Goal: Task Accomplishment & Management: Use online tool/utility

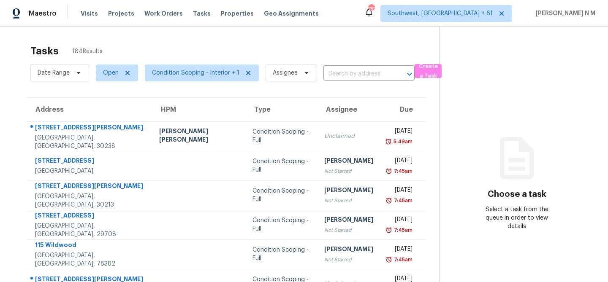
click at [238, 54] on div "Tasks 184 Results" at bounding box center [234, 51] width 409 height 22
click at [346, 75] on input "text" at bounding box center [357, 74] width 68 height 13
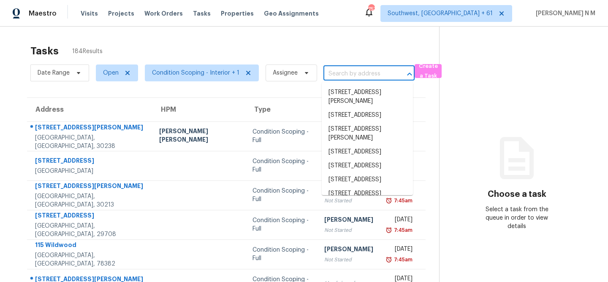
click at [294, 46] on div "Tasks 184 Results" at bounding box center [234, 51] width 409 height 22
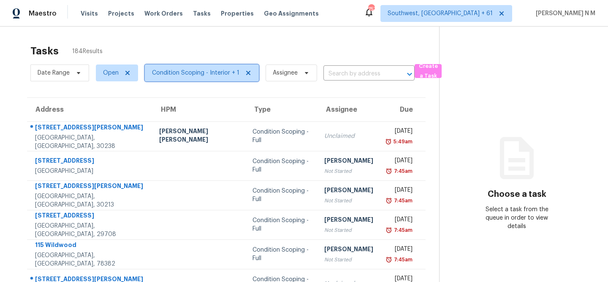
click at [229, 73] on span "Condition Scoping - Interior + 1" at bounding box center [195, 73] width 87 height 8
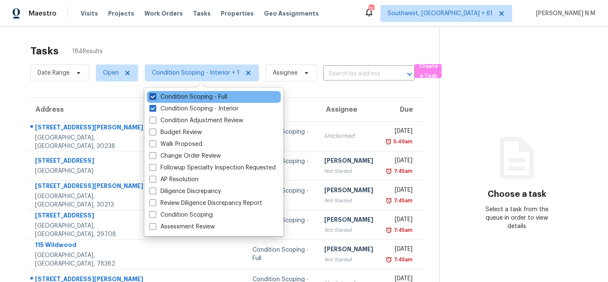
click at [154, 96] on span at bounding box center [152, 96] width 7 height 7
click at [154, 96] on input "Condition Scoping - Full" at bounding box center [151, 95] width 5 height 5
checkbox input "false"
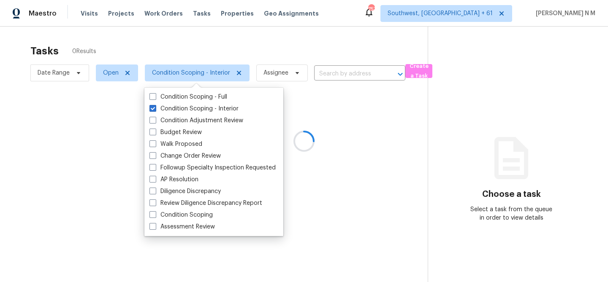
click at [317, 29] on div at bounding box center [304, 141] width 608 height 282
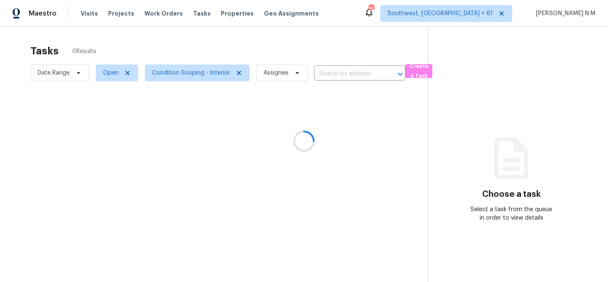
click at [356, 71] on div at bounding box center [304, 141] width 608 height 282
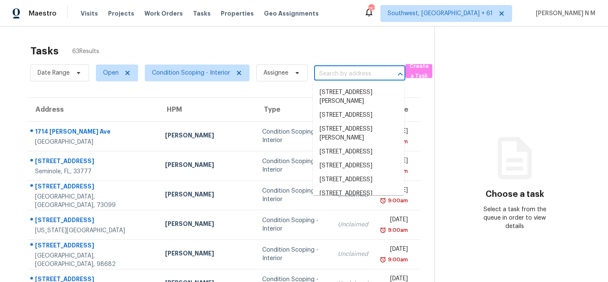
click at [361, 73] on input "text" at bounding box center [348, 74] width 68 height 13
paste input "[STREET_ADDRESS]"
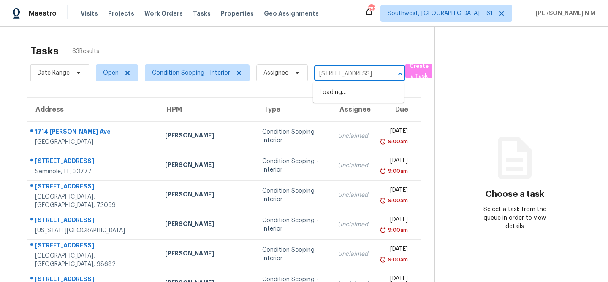
type input "[STREET_ADDRESS]"
click at [353, 103] on ul "[STREET_ADDRESS]" at bounding box center [358, 92] width 91 height 21
click at [352, 100] on li "[STREET_ADDRESS]" at bounding box center [358, 93] width 91 height 14
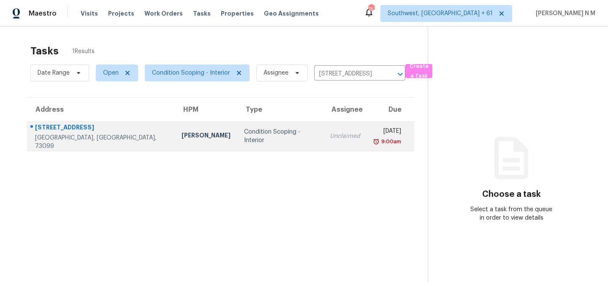
click at [182, 133] on div "[PERSON_NAME]" at bounding box center [206, 136] width 49 height 11
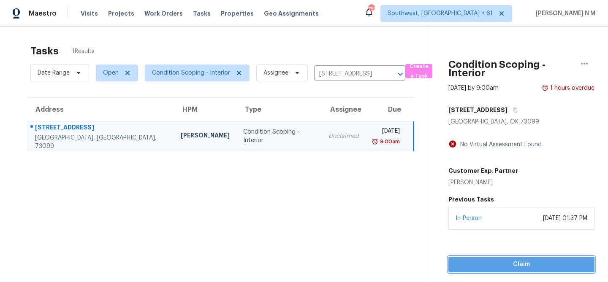
click at [533, 262] on span "Claim" at bounding box center [521, 265] width 133 height 11
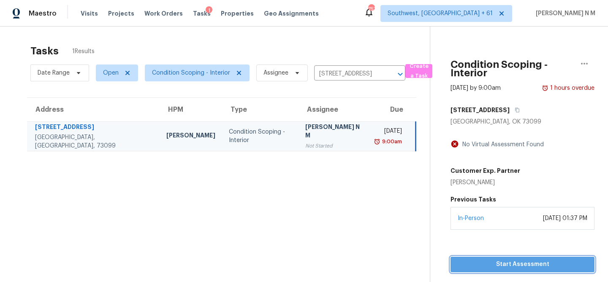
click at [517, 261] on span "Start Assessment" at bounding box center [522, 265] width 130 height 11
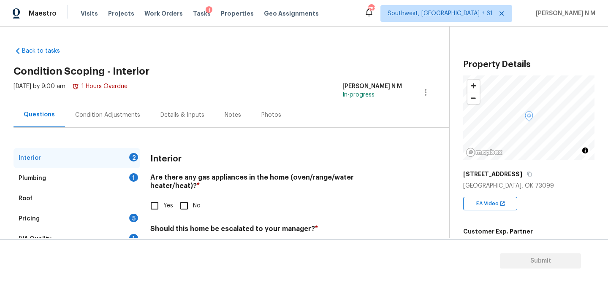
scroll to position [34, 0]
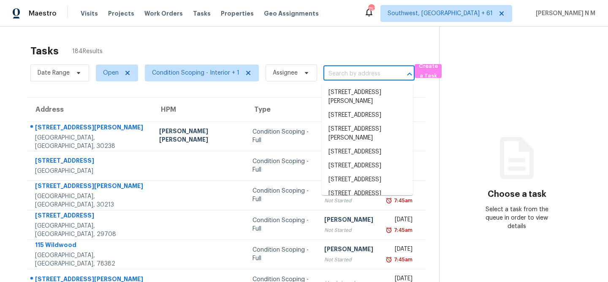
click at [374, 71] on input "text" at bounding box center [357, 74] width 68 height 13
paste input "[STREET_ADDRESS]"
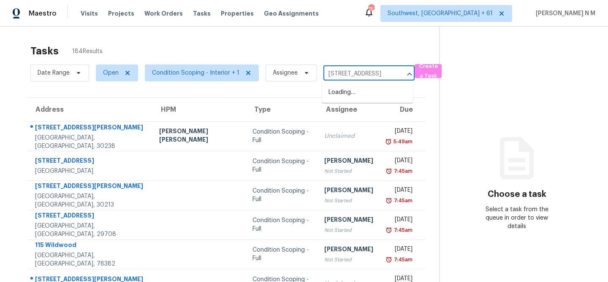
scroll to position [0, 45]
type input "[STREET_ADDRESS]"
click at [315, 46] on div "Tasks 184 Results" at bounding box center [234, 51] width 409 height 22
click at [94, 15] on span "Visits" at bounding box center [89, 13] width 17 height 8
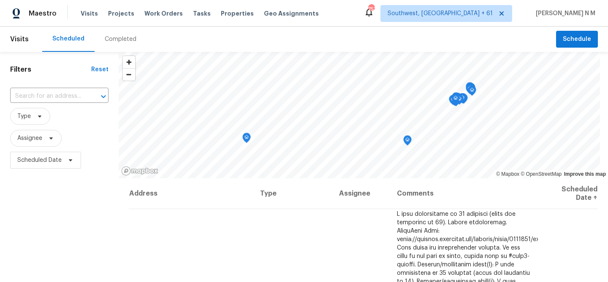
click at [125, 36] on div "Completed" at bounding box center [121, 39] width 32 height 8
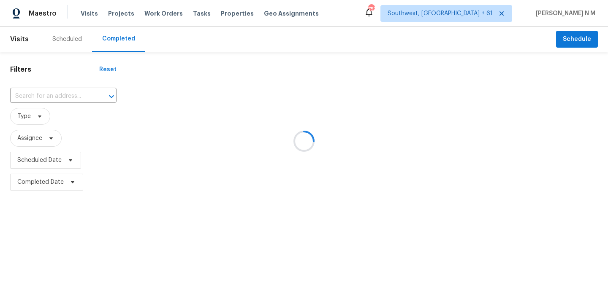
click at [54, 94] on div at bounding box center [304, 141] width 608 height 282
click at [54, 97] on input "text" at bounding box center [51, 96] width 83 height 13
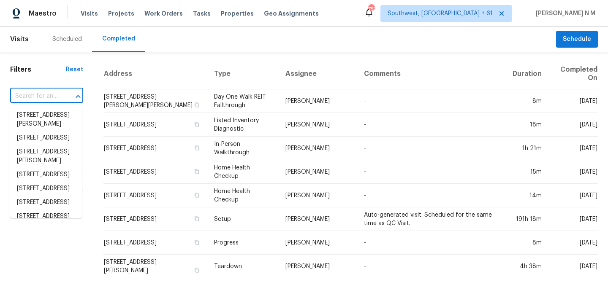
paste input "[STREET_ADDRESS]"
type input "[STREET_ADDRESS]"
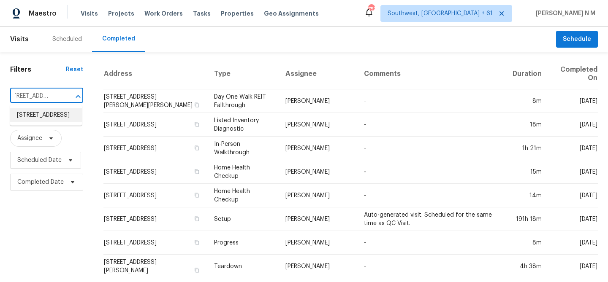
click at [48, 117] on li "[STREET_ADDRESS]" at bounding box center [46, 116] width 72 height 14
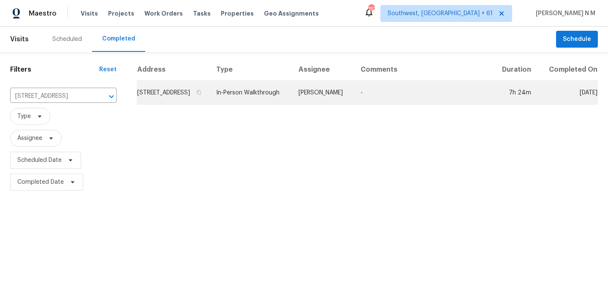
click at [207, 99] on td "[STREET_ADDRESS]" at bounding box center [173, 93] width 73 height 24
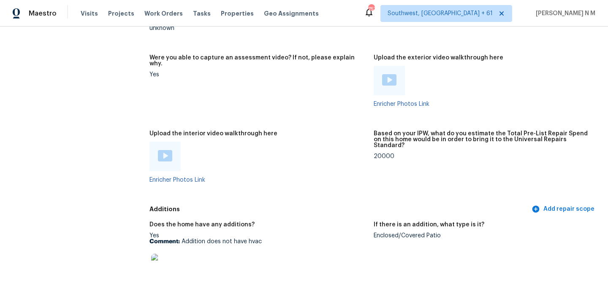
scroll to position [1811, 0]
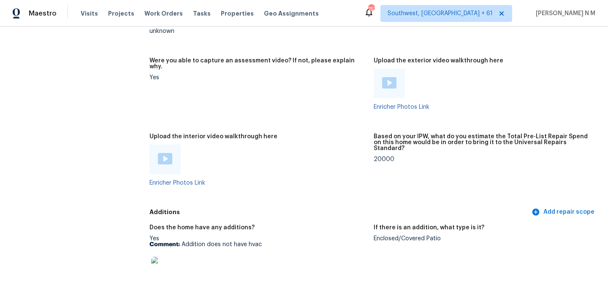
click at [168, 153] on img at bounding box center [165, 158] width 14 height 11
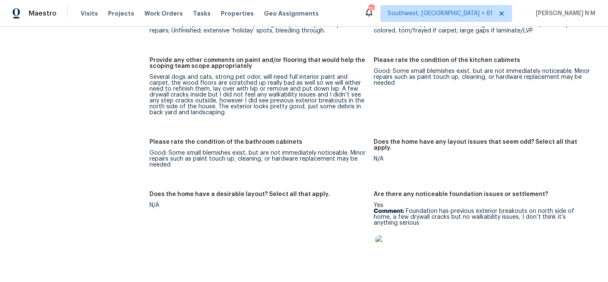
scroll to position [1534, 0]
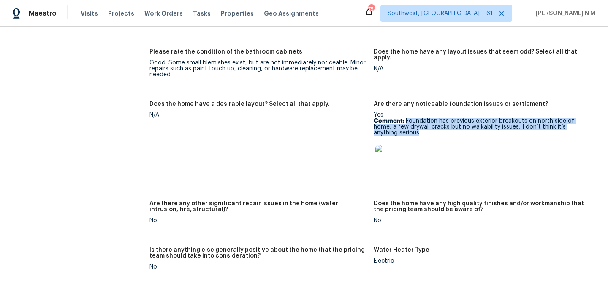
drag, startPoint x: 406, startPoint y: 112, endPoint x: 593, endPoint y: 116, distance: 187.5
click at [593, 116] on figure "Are there any noticeable foundation issues or settlement? Yes Comment: Foundati…" at bounding box center [486, 146] width 224 height 90
copy p "Foundation has previous exterior breakouts on north side of home, a few drywall…"
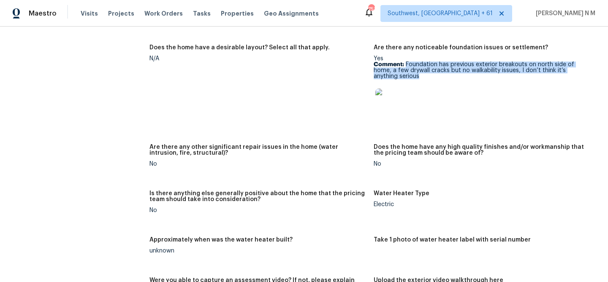
scroll to position [1556, 0]
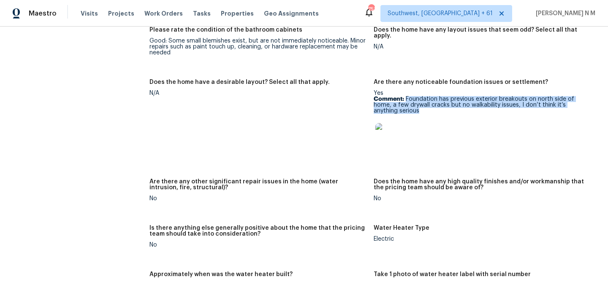
click at [396, 123] on img at bounding box center [388, 136] width 27 height 27
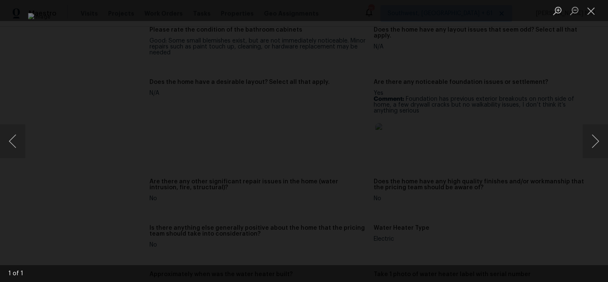
click at [553, 65] on div "Lightbox" at bounding box center [304, 141] width 608 height 282
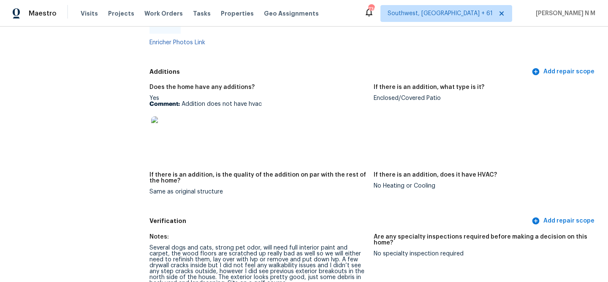
scroll to position [1952, 0]
click at [161, 116] on img at bounding box center [164, 129] width 27 height 27
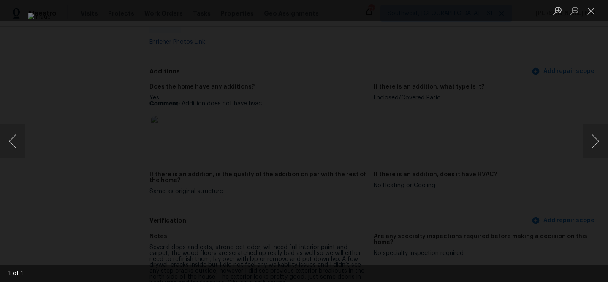
click at [552, 73] on div "Lightbox" at bounding box center [304, 141] width 608 height 282
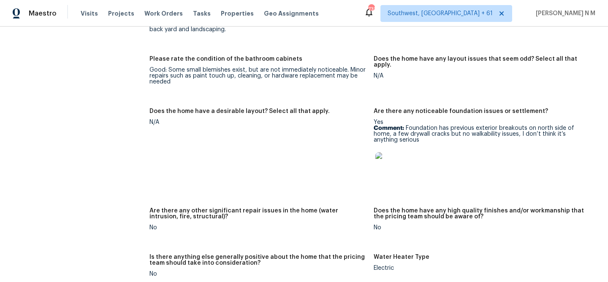
scroll to position [1523, 0]
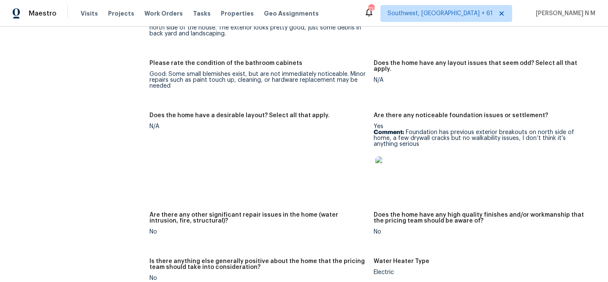
click at [306, 143] on figure "Does the home have a desirable layout? Select all that apply. N/A" at bounding box center [261, 158] width 224 height 90
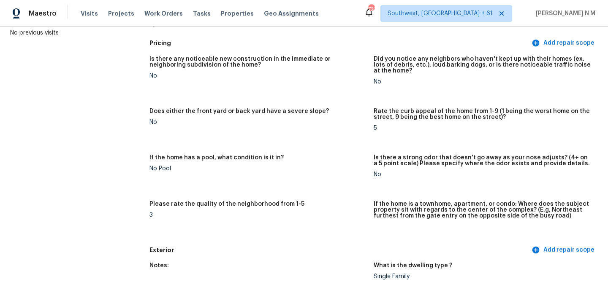
scroll to position [0, 0]
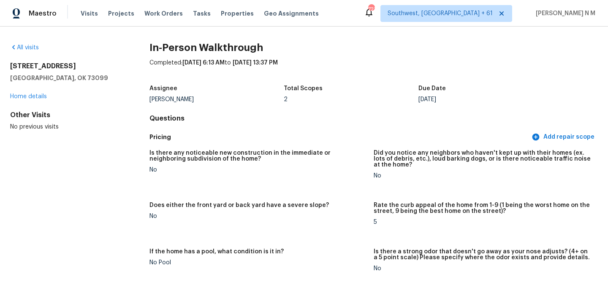
click at [98, 10] on div "Visits Projects Work Orders Tasks Properties Geo Assignments" at bounding box center [205, 13] width 248 height 17
click at [94, 12] on span "Visits" at bounding box center [89, 13] width 17 height 8
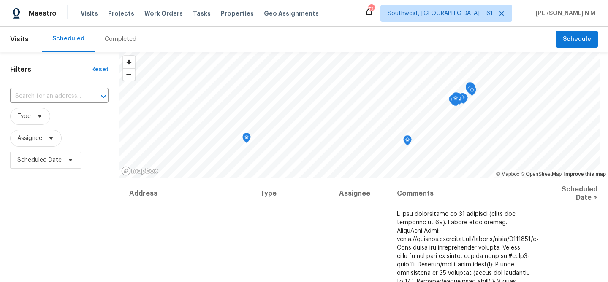
click at [111, 34] on div "Completed" at bounding box center [121, 39] width 52 height 25
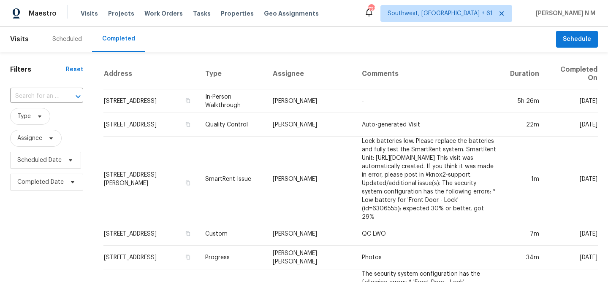
click at [67, 95] on div at bounding box center [72, 97] width 22 height 12
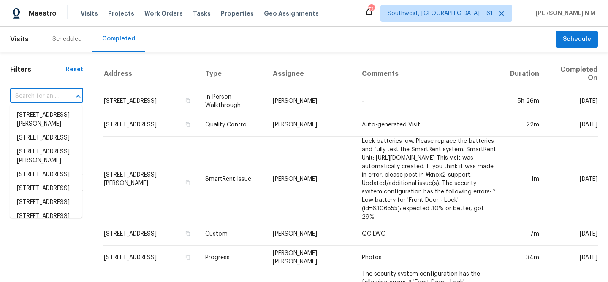
paste input "[STREET_ADDRESS]"
type input "[STREET_ADDRESS]"
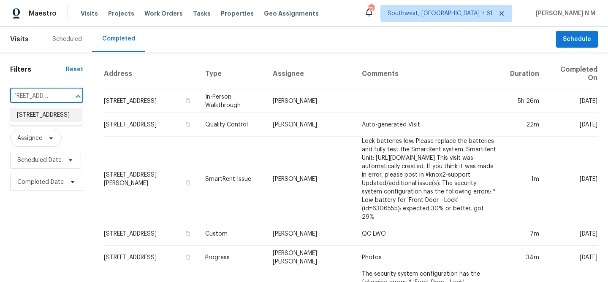
click at [63, 116] on li "[STREET_ADDRESS]" at bounding box center [46, 116] width 72 height 14
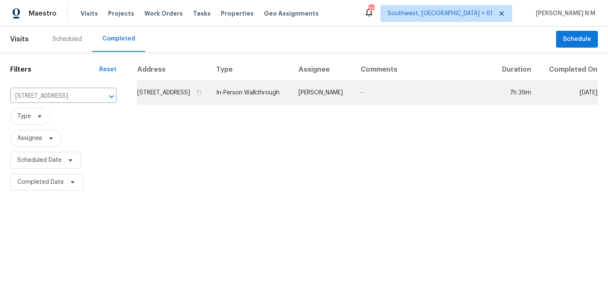
click at [292, 105] on td "In-Person Walkthrough" at bounding box center [250, 93] width 82 height 24
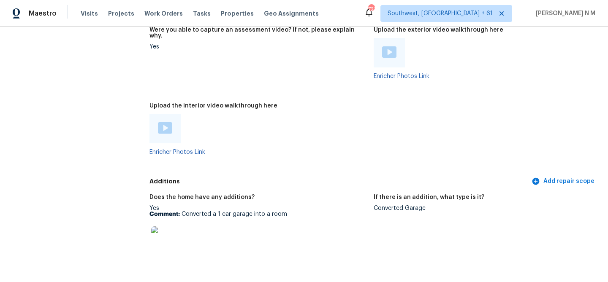
scroll to position [1637, 0]
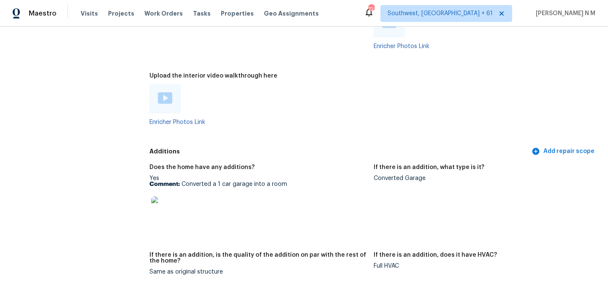
click at [169, 92] on img at bounding box center [165, 97] width 14 height 11
click at [370, 103] on figure "Upload the interior video walkthrough here Enricher Photos Link" at bounding box center [261, 106] width 224 height 66
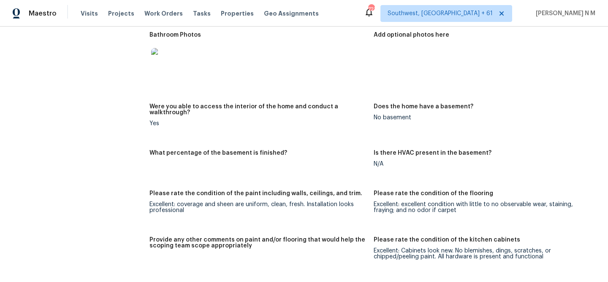
scroll to position [1140, 0]
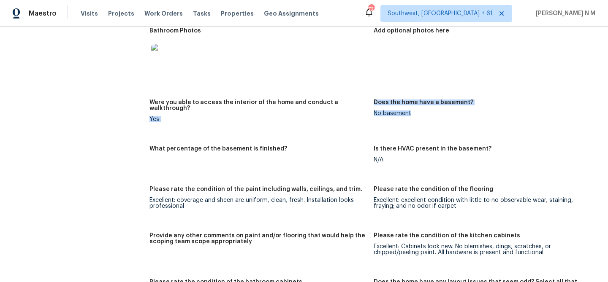
drag, startPoint x: 372, startPoint y: 95, endPoint x: 453, endPoint y: 104, distance: 81.9
click at [454, 105] on div "Notes: Living Room Photos Kitchen Photos Main Bedroom Photos Bathroom Photos Ad…" at bounding box center [373, 260] width 448 height 762
click at [499, 120] on figure "Does the home have a basement? No basement" at bounding box center [486, 118] width 224 height 36
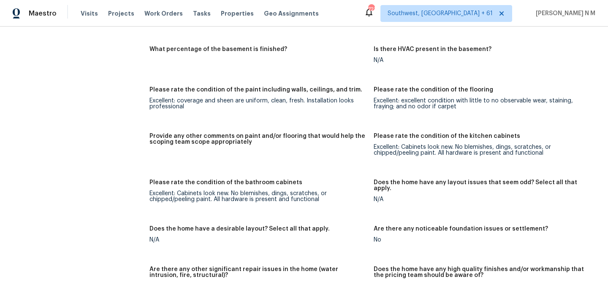
scroll to position [1240, 0]
click at [476, 104] on figure "Please rate the condition of the flooring Excellent: excellent condition with l…" at bounding box center [486, 105] width 224 height 36
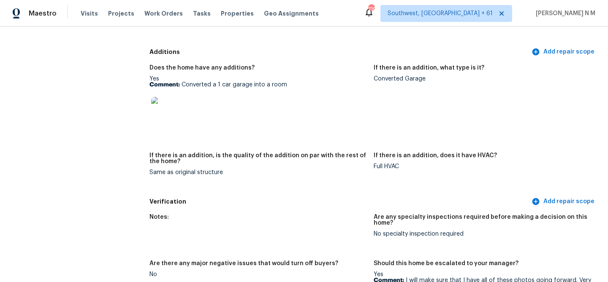
scroll to position [1560, 0]
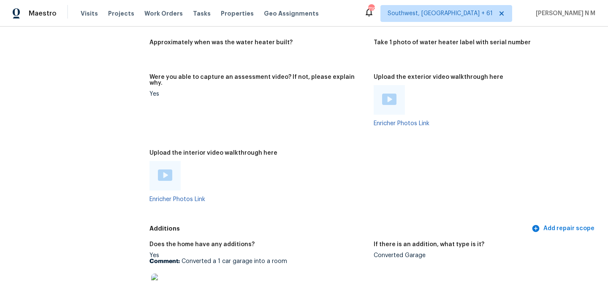
click at [386, 94] on img at bounding box center [389, 99] width 14 height 11
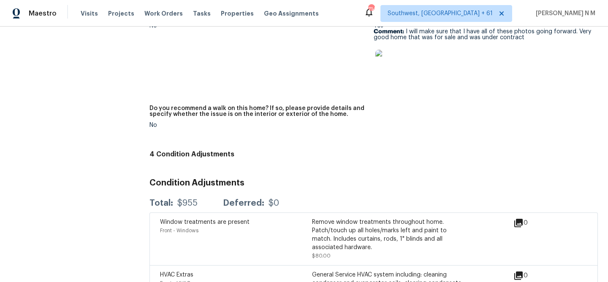
scroll to position [1984, 0]
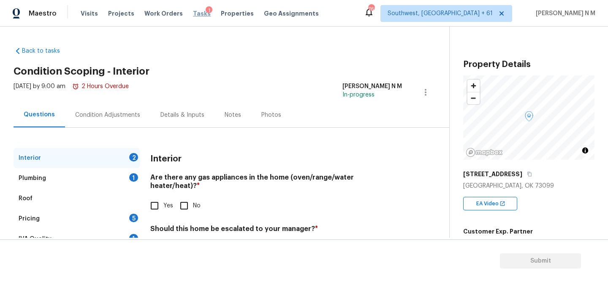
click at [193, 15] on span "Tasks" at bounding box center [202, 14] width 18 height 6
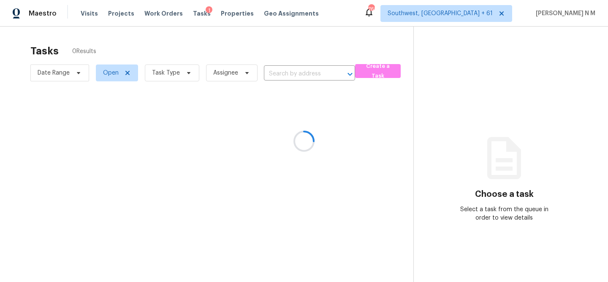
click at [308, 71] on div at bounding box center [304, 141] width 608 height 282
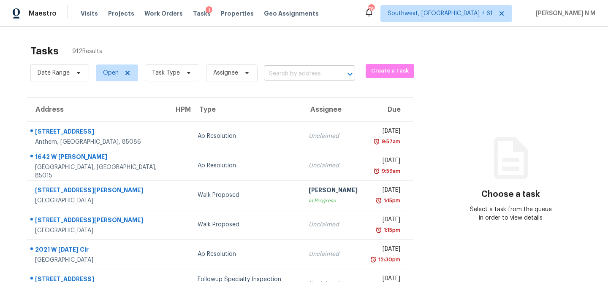
click at [282, 78] on input "text" at bounding box center [298, 74] width 68 height 13
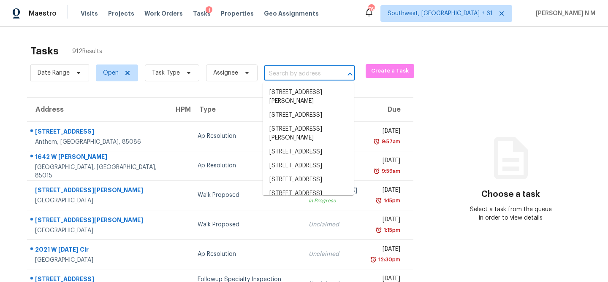
paste input "[STREET_ADDRESS]"
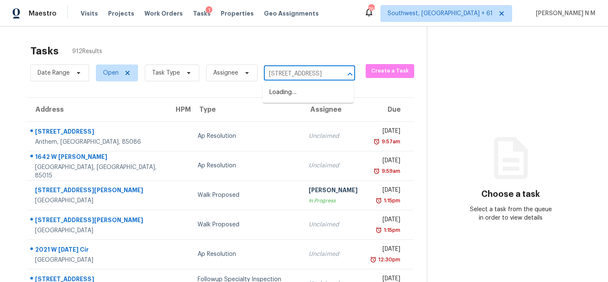
scroll to position [0, 39]
type input "[STREET_ADDRESS]"
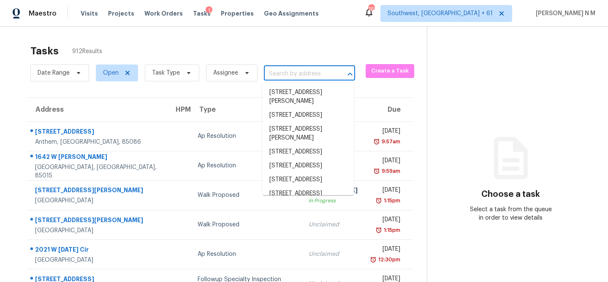
scroll to position [0, 0]
click at [291, 76] on input "text" at bounding box center [298, 74] width 68 height 13
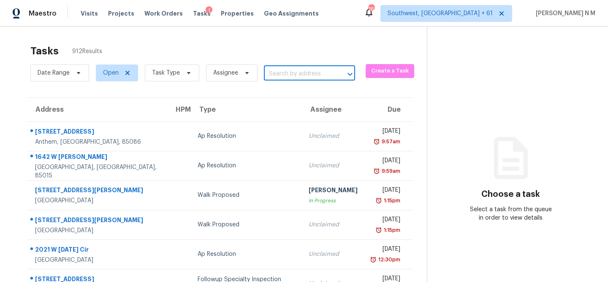
paste input "[STREET_ADDRESS]"
type input "[STREET_ADDRESS]"
click at [298, 96] on li "[STREET_ADDRESS]" at bounding box center [308, 93] width 91 height 14
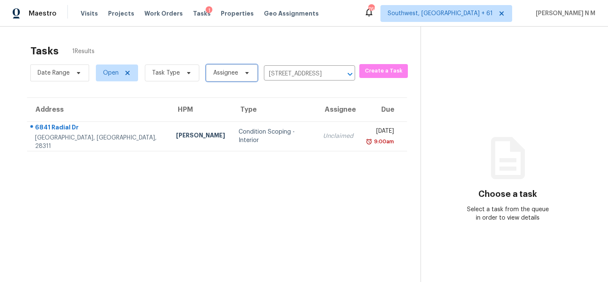
click at [244, 75] on icon at bounding box center [247, 73] width 7 height 7
click at [215, 52] on div "Tasks 1 Results" at bounding box center [225, 51] width 390 height 22
click at [191, 66] on span "Task Type" at bounding box center [172, 73] width 54 height 17
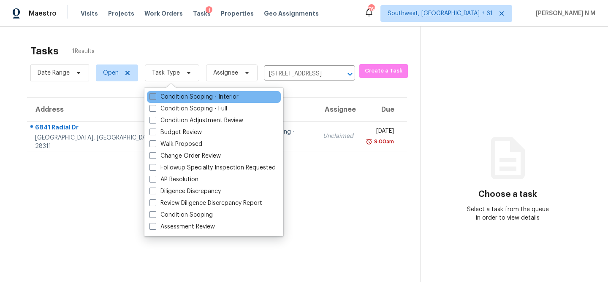
click at [179, 97] on label "Condition Scoping - Interior" at bounding box center [193, 97] width 89 height 8
click at [155, 97] on input "Condition Scoping - Interior" at bounding box center [151, 95] width 5 height 5
checkbox input "true"
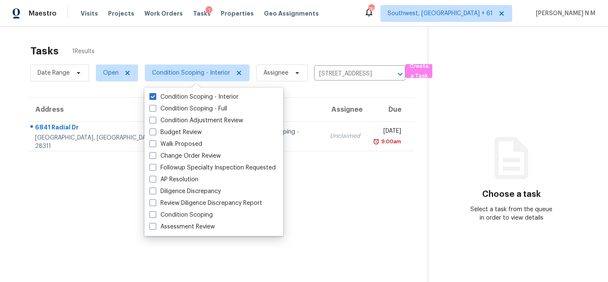
click at [258, 27] on div "Tasks 1 Results Date Range Open Condition Scoping - Interior Assignee [STREET_A…" at bounding box center [304, 168] width 608 height 282
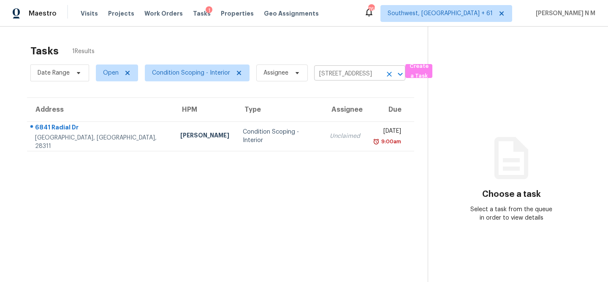
click at [358, 76] on input "[STREET_ADDRESS]" at bounding box center [348, 74] width 68 height 13
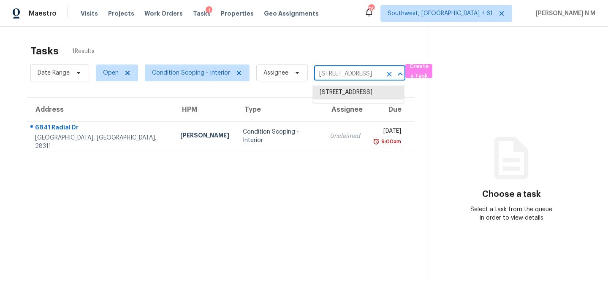
click at [358, 76] on input "[STREET_ADDRESS]" at bounding box center [348, 74] width 68 height 13
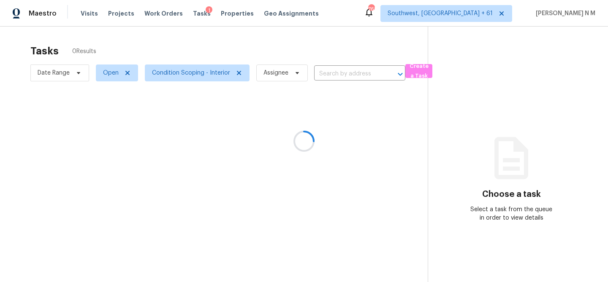
click at [343, 74] on div at bounding box center [304, 141] width 608 height 282
click at [366, 71] on input "text" at bounding box center [348, 74] width 68 height 13
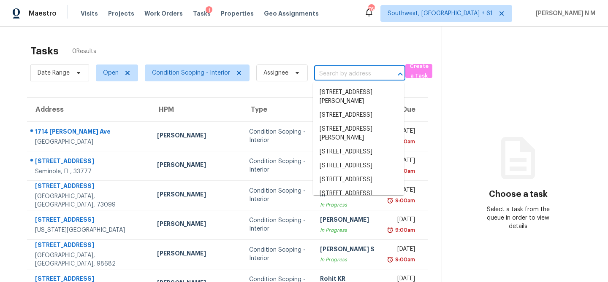
paste input "[STREET_ADDRESS]"
type input "[STREET_ADDRESS]"
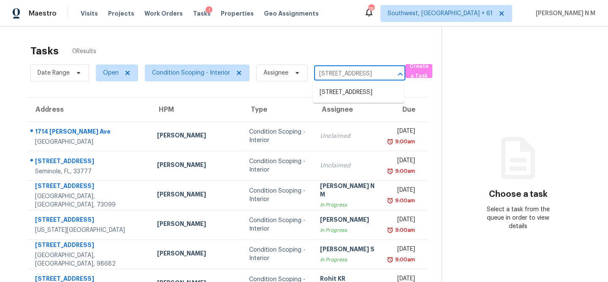
scroll to position [0, 39]
click at [351, 97] on li "[STREET_ADDRESS]" at bounding box center [358, 93] width 91 height 14
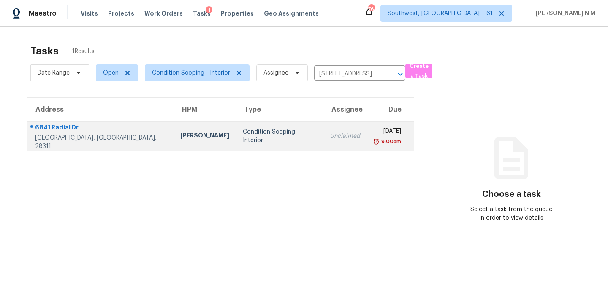
click at [253, 143] on td "Condition Scoping - Interior" at bounding box center [279, 137] width 87 height 30
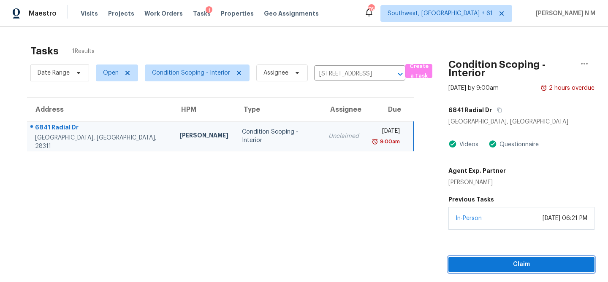
click at [486, 261] on span "Claim" at bounding box center [521, 265] width 133 height 11
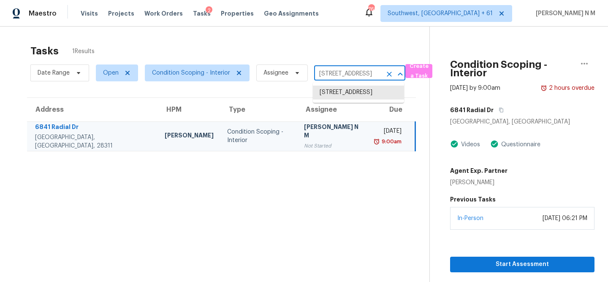
click at [366, 71] on input "[STREET_ADDRESS]" at bounding box center [348, 74] width 68 height 13
paste input "[STREET_ADDRESS][PERSON_NAME]"
type input "[STREET_ADDRESS][PERSON_NAME]"
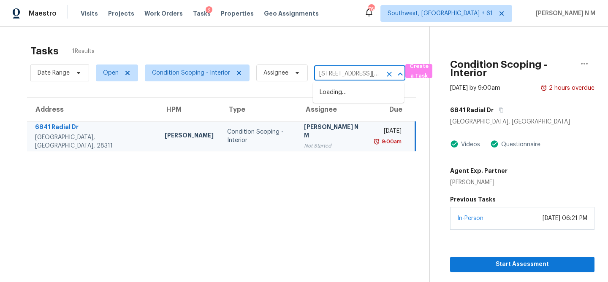
scroll to position [0, 60]
click at [362, 98] on li "[STREET_ADDRESS][PERSON_NAME]" at bounding box center [358, 97] width 91 height 23
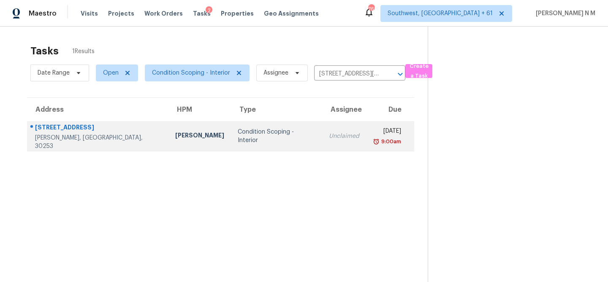
click at [329, 138] on div "Unclaimed" at bounding box center [344, 136] width 30 height 8
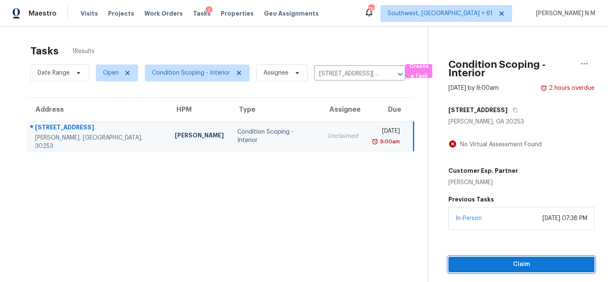
click at [535, 266] on span "Claim" at bounding box center [521, 265] width 133 height 11
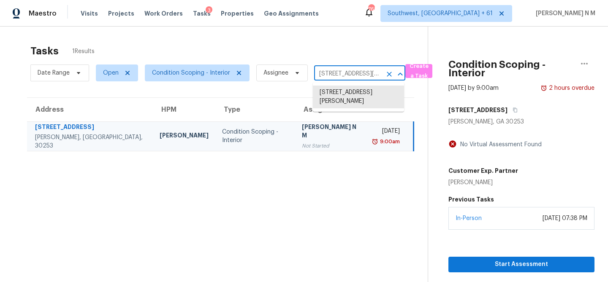
click at [350, 74] on input "[STREET_ADDRESS][PERSON_NAME]" at bounding box center [348, 74] width 68 height 13
paste input "[STREET_ADDRESS]"
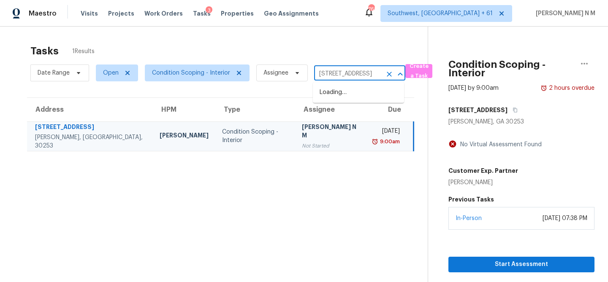
scroll to position [0, 67]
type input "[STREET_ADDRESS]"
click at [359, 98] on li "[STREET_ADDRESS]" at bounding box center [358, 93] width 91 height 14
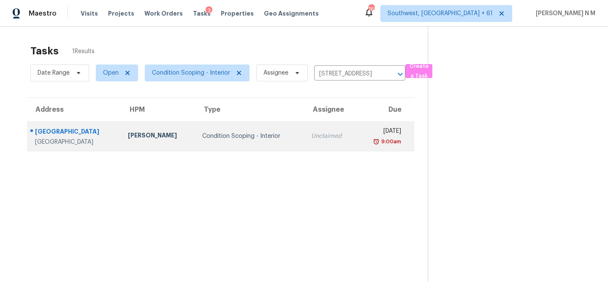
click at [311, 136] on div "Unclaimed" at bounding box center [330, 136] width 39 height 8
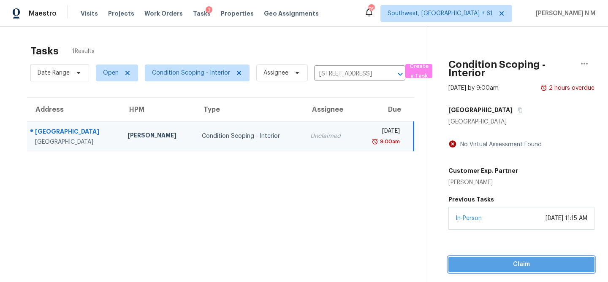
click at [495, 260] on span "Claim" at bounding box center [521, 265] width 133 height 11
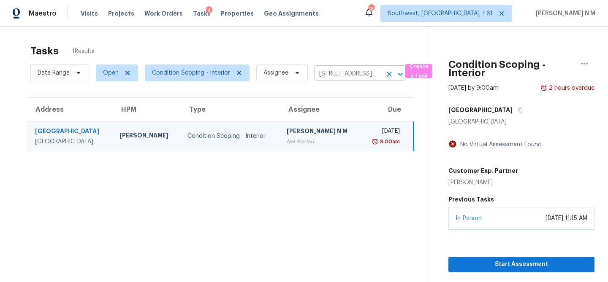
click at [355, 73] on input "[STREET_ADDRESS]" at bounding box center [348, 74] width 68 height 13
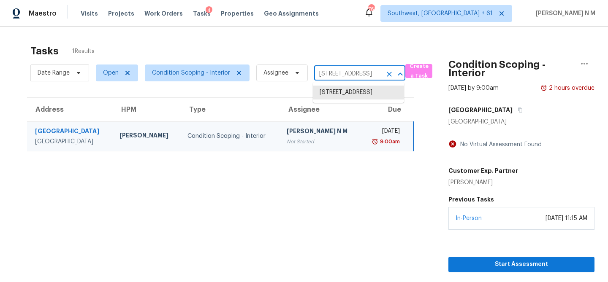
click at [355, 73] on input "[STREET_ADDRESS]" at bounding box center [348, 74] width 68 height 13
paste input "[STREET_ADDRESS]"
type input "[STREET_ADDRESS]"
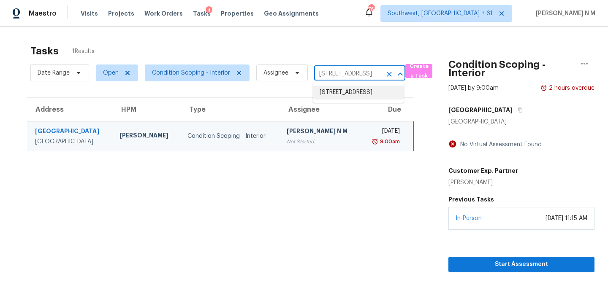
click at [355, 92] on li "[STREET_ADDRESS]" at bounding box center [358, 93] width 91 height 14
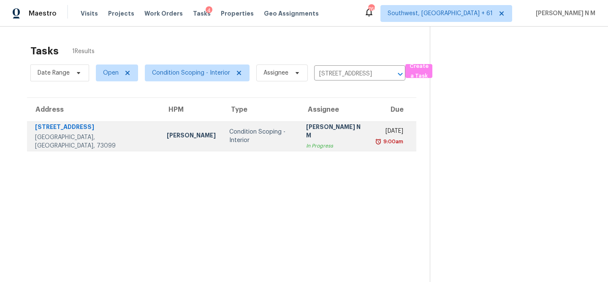
click at [370, 131] on td "[DATE] 9:00am" at bounding box center [393, 137] width 46 height 30
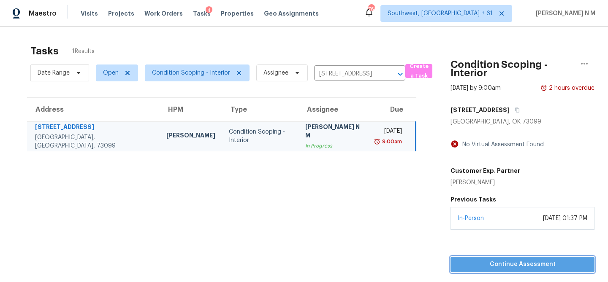
click at [497, 266] on span "Continue Assessment" at bounding box center [522, 265] width 130 height 11
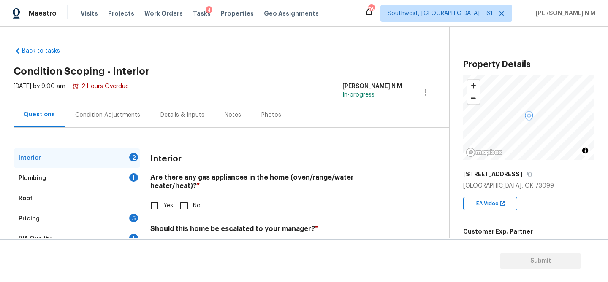
scroll to position [34, 0]
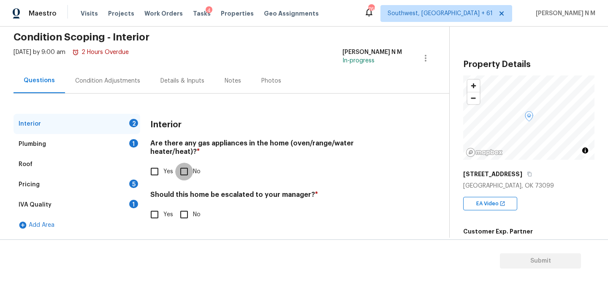
click at [185, 163] on input "No" at bounding box center [184, 172] width 18 height 18
checkbox input "true"
click at [155, 206] on input "Yes" at bounding box center [155, 215] width 18 height 18
checkbox input "true"
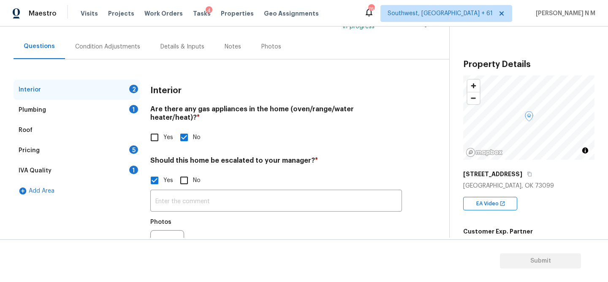
scroll to position [104, 0]
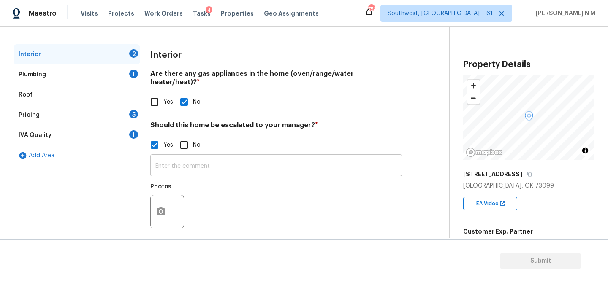
click at [350, 157] on input "text" at bounding box center [276, 167] width 252 height 20
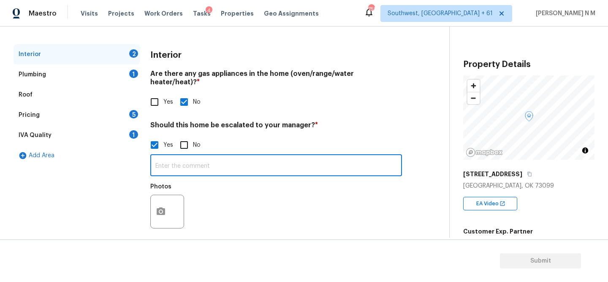
paste input "Foundation has previous exterior breakouts on north side of home, a few drywall…"
type input "Foundation has previous exterior breakouts on north side of home, a few drywall…"
click at [166, 198] on button "button" at bounding box center [161, 211] width 20 height 33
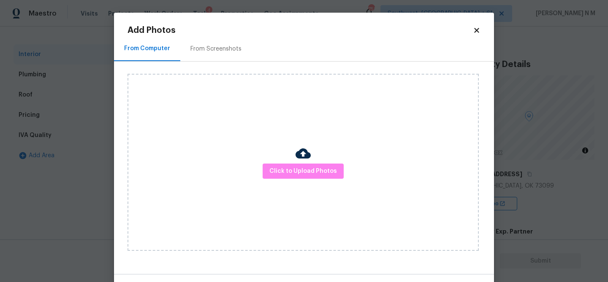
click at [206, 55] on div "From Screenshots" at bounding box center [215, 48] width 71 height 25
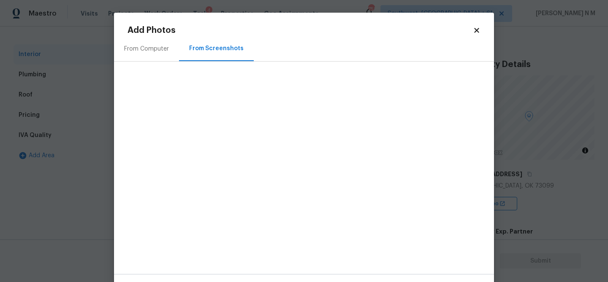
click at [159, 49] on div "From Computer" at bounding box center [146, 49] width 45 height 8
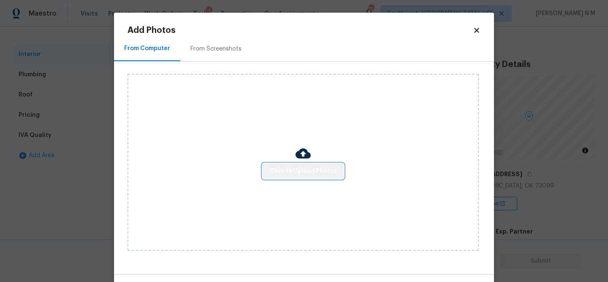
click at [312, 176] on span "Click to Upload Photos" at bounding box center [303, 171] width 68 height 11
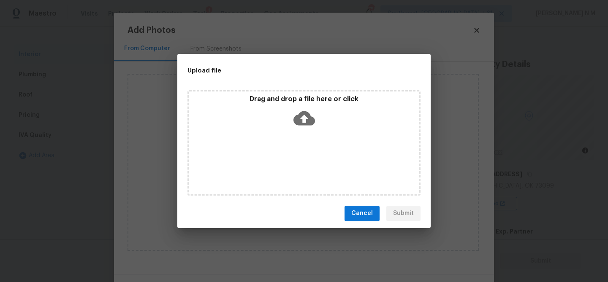
click at [301, 113] on icon at bounding box center [304, 118] width 22 height 14
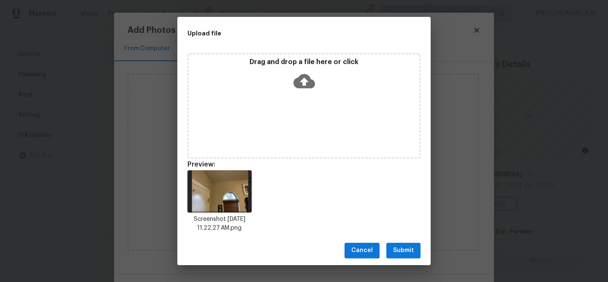
click at [412, 248] on span "Submit" at bounding box center [403, 251] width 21 height 11
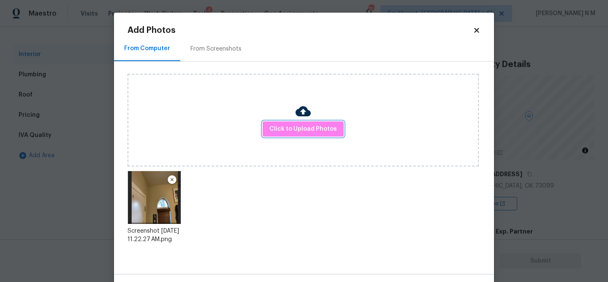
scroll to position [30, 0]
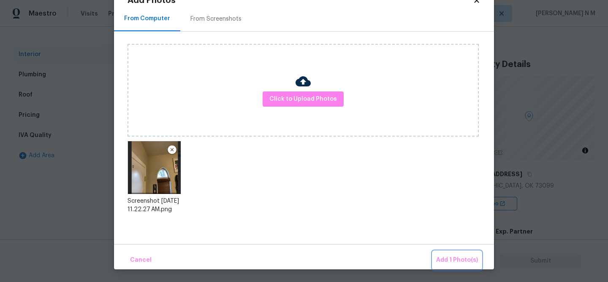
click at [455, 258] on span "Add 1 Photo(s)" at bounding box center [457, 260] width 42 height 11
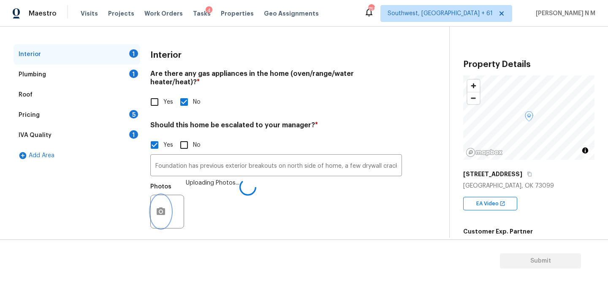
scroll to position [0, 0]
click at [128, 74] on div "Plumbing 1" at bounding box center [77, 75] width 127 height 20
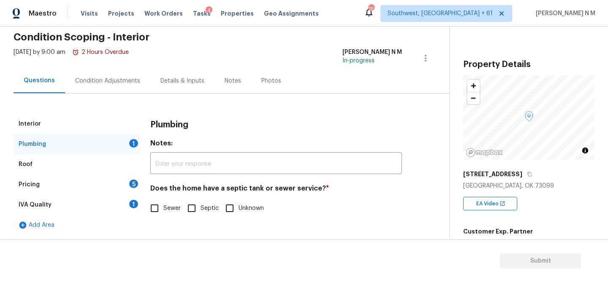
click at [165, 206] on span "Sewer" at bounding box center [171, 208] width 17 height 9
click at [163, 206] on input "Sewer" at bounding box center [155, 209] width 18 height 18
checkbox input "true"
click at [127, 178] on div "Pricing 5" at bounding box center [77, 185] width 127 height 20
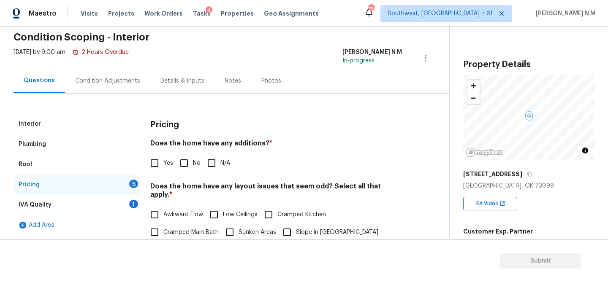
click at [196, 164] on span "No" at bounding box center [197, 163] width 8 height 9
click at [193, 164] on input "No" at bounding box center [184, 164] width 18 height 18
checkbox input "true"
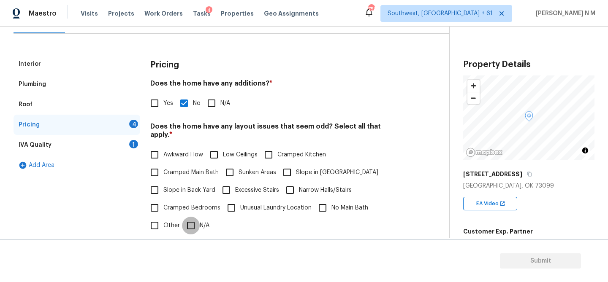
click at [193, 221] on input "N/A" at bounding box center [191, 226] width 18 height 18
checkbox input "true"
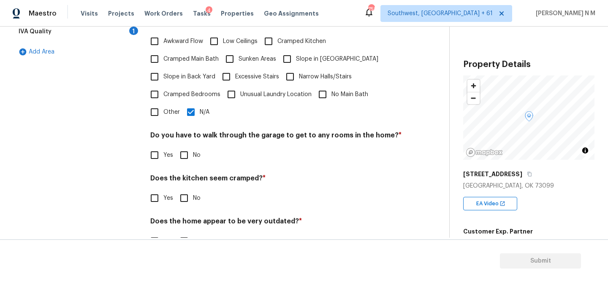
click at [184, 151] on input "No" at bounding box center [184, 156] width 18 height 18
checkbox input "true"
click at [189, 190] on input "No" at bounding box center [184, 199] width 18 height 18
checkbox input "true"
click at [190, 233] on input "No" at bounding box center [184, 242] width 18 height 18
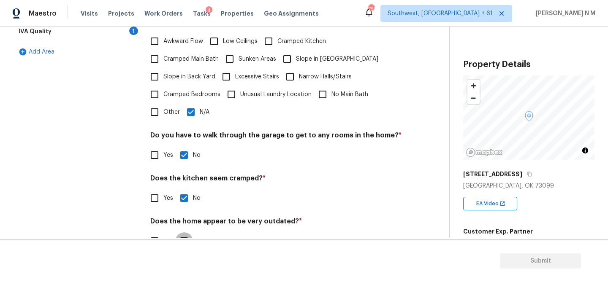
checkbox input "true"
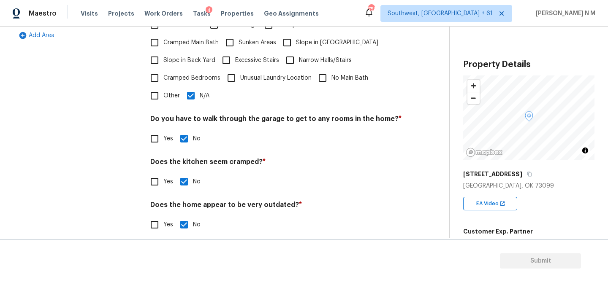
scroll to position [133, 0]
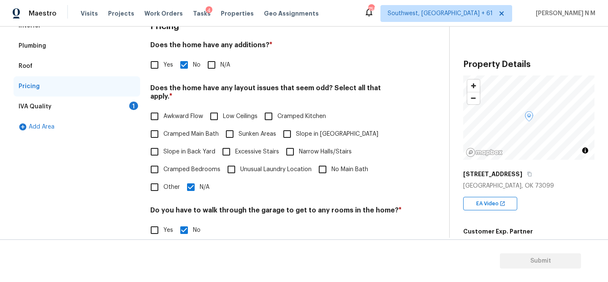
click at [102, 110] on div "IVA Quality 1" at bounding box center [77, 107] width 127 height 20
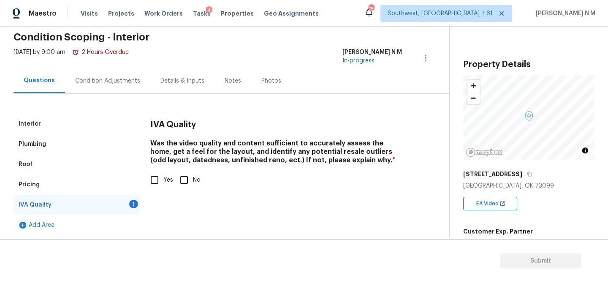
scroll to position [34, 0]
click at [156, 179] on input "Yes" at bounding box center [155, 180] width 18 height 18
checkbox input "true"
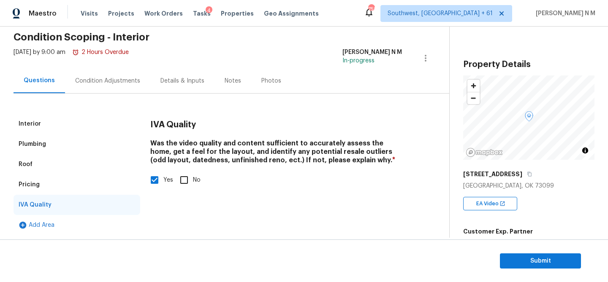
click at [102, 76] on div "Condition Adjustments" at bounding box center [107, 80] width 85 height 25
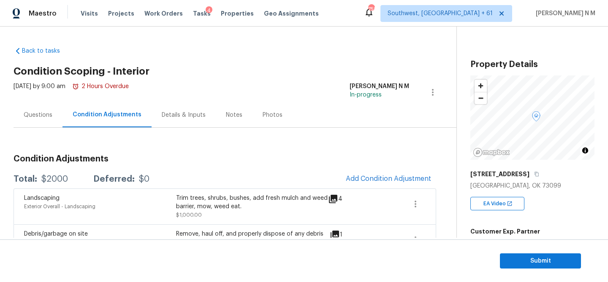
scroll to position [34, 0]
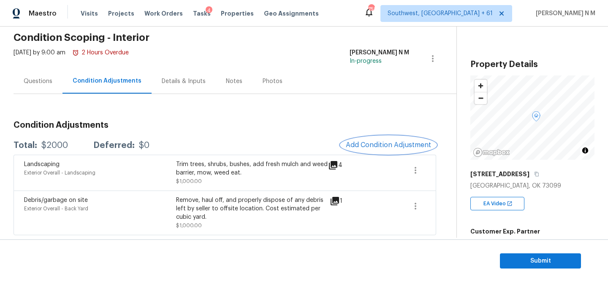
click at [388, 141] on span "Add Condition Adjustment" at bounding box center [388, 145] width 85 height 8
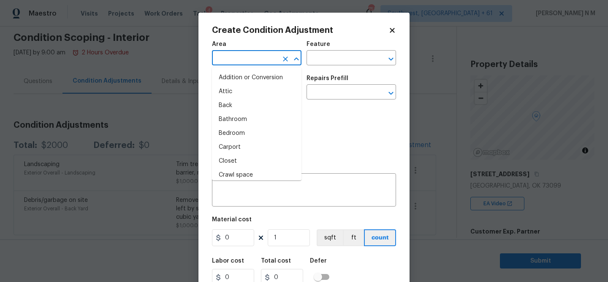
click at [262, 54] on input "text" at bounding box center [245, 58] width 66 height 13
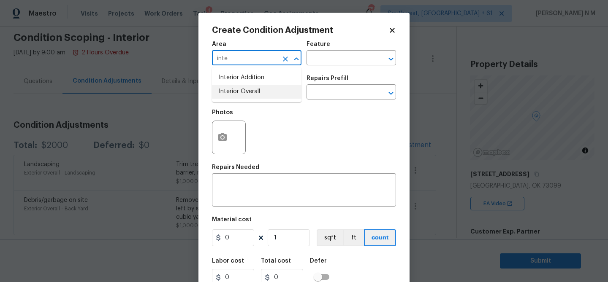
click at [261, 87] on li "Interior Overall" at bounding box center [257, 92] width 90 height 14
type input "Interior Overall"
click at [261, 87] on input "text" at bounding box center [245, 93] width 66 height 13
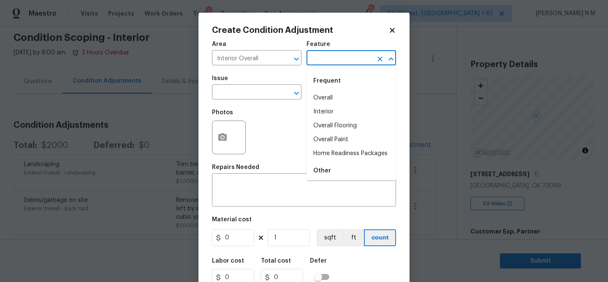
click at [362, 52] on input "text" at bounding box center [340, 58] width 66 height 13
click at [344, 54] on input "text" at bounding box center [340, 58] width 66 height 13
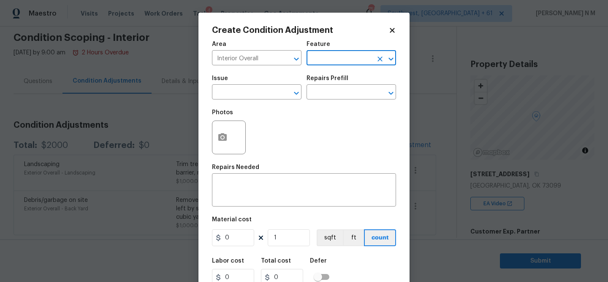
click at [344, 54] on input "text" at bounding box center [340, 58] width 66 height 13
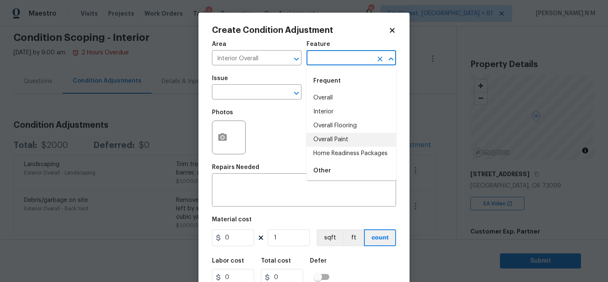
click at [345, 139] on li "Overall Paint" at bounding box center [352, 140] width 90 height 14
type input "Overall Paint"
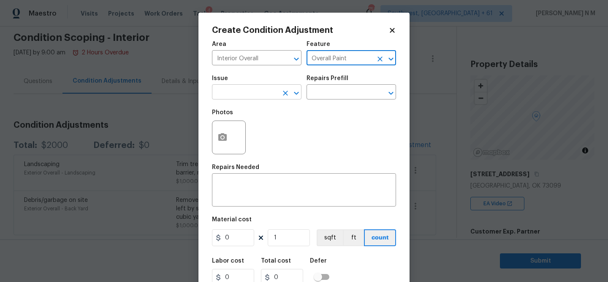
click at [277, 95] on input "text" at bounding box center [245, 93] width 66 height 13
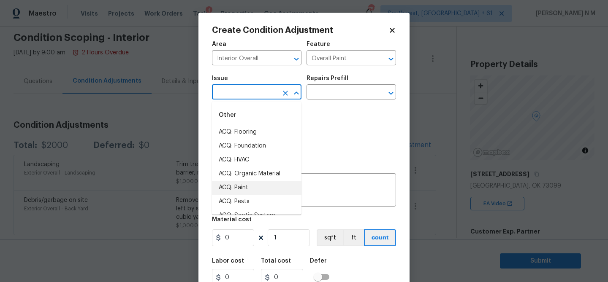
click at [248, 190] on li "ACQ: Paint" at bounding box center [257, 188] width 90 height 14
type input "ACQ: Paint"
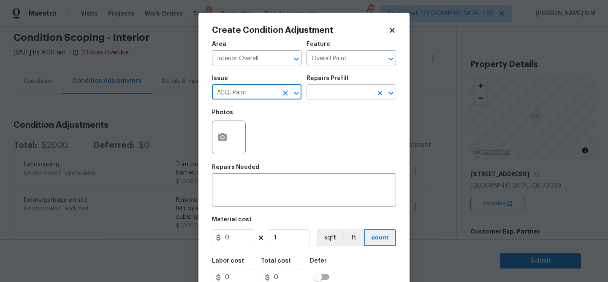
click at [358, 91] on input "text" at bounding box center [340, 93] width 66 height 13
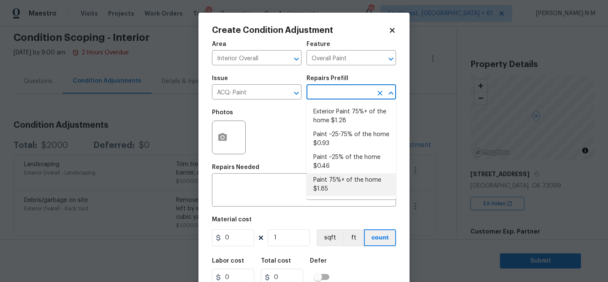
click at [344, 185] on li "Paint 75%+ of the home $1.85" at bounding box center [352, 185] width 90 height 23
type input "Acquisition"
type textarea "Acquisition Scope: 75%+ of the home will likely require interior paint"
type input "1.85"
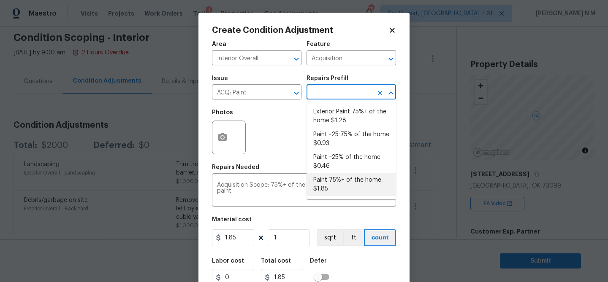
click at [331, 185] on li "Paint 75%+ of the home $1.85" at bounding box center [352, 185] width 90 height 23
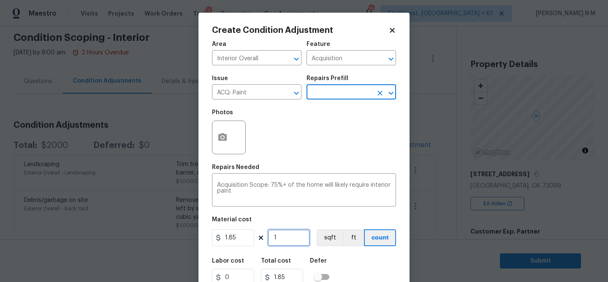
click at [293, 236] on input "1" at bounding box center [289, 238] width 42 height 17
type input "0"
type input "2"
type input "3.7"
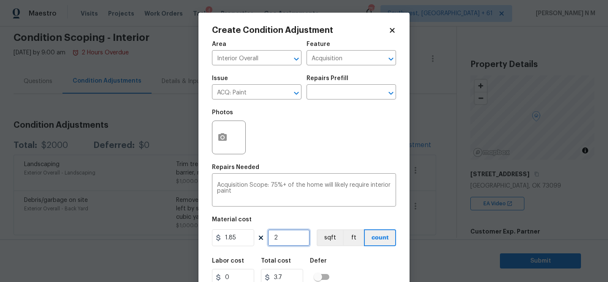
type input "26"
type input "48.1"
type input "269"
type input "497.65"
type input "2692"
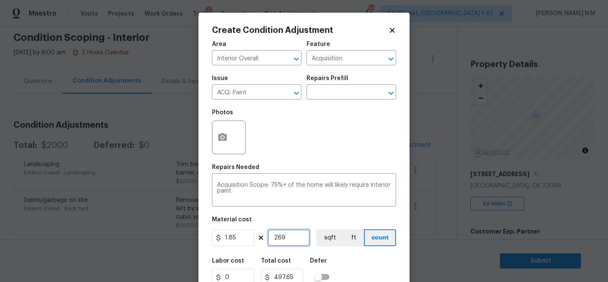
type input "4980.2"
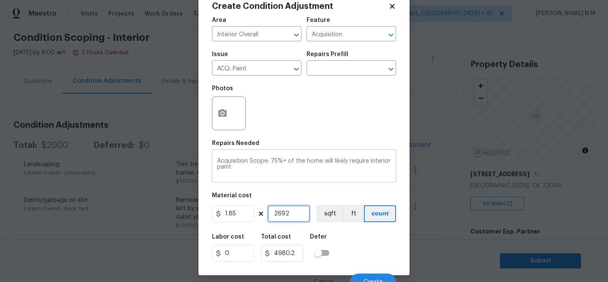
scroll to position [33, 0]
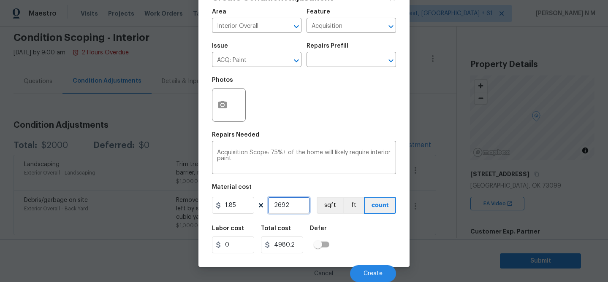
type input "2692"
click at [226, 109] on icon "button" at bounding box center [222, 105] width 10 height 10
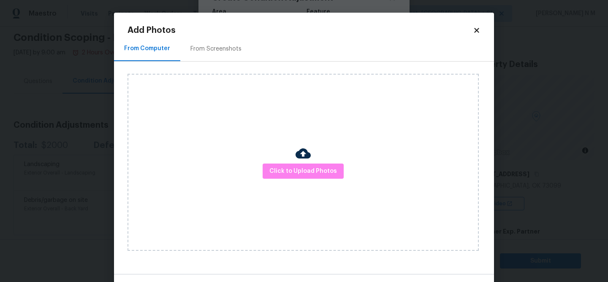
click at [231, 53] on div "From Screenshots" at bounding box center [215, 48] width 71 height 25
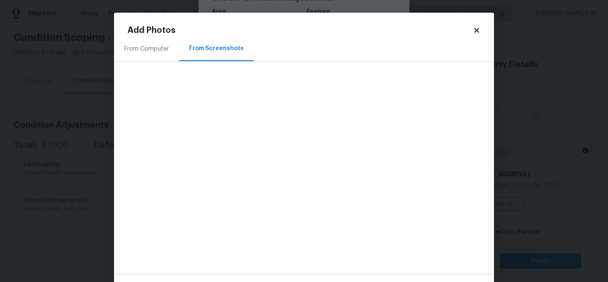
click at [161, 51] on div "From Computer" at bounding box center [146, 49] width 45 height 8
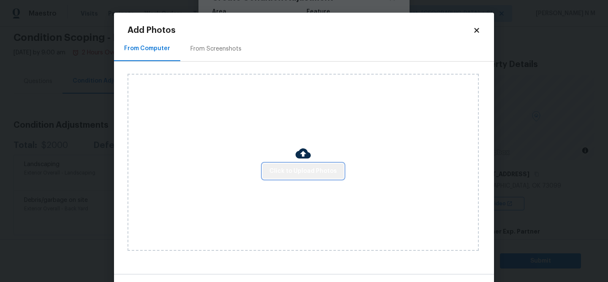
click at [309, 171] on span "Click to Upload Photos" at bounding box center [303, 171] width 68 height 11
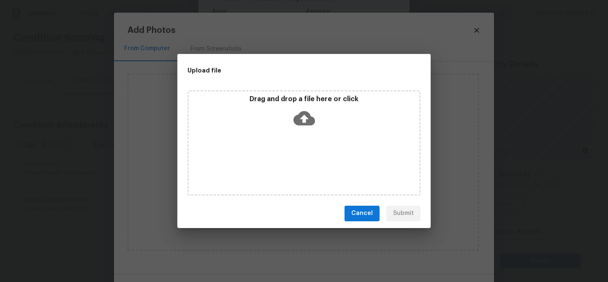
click at [306, 117] on icon at bounding box center [304, 119] width 22 height 22
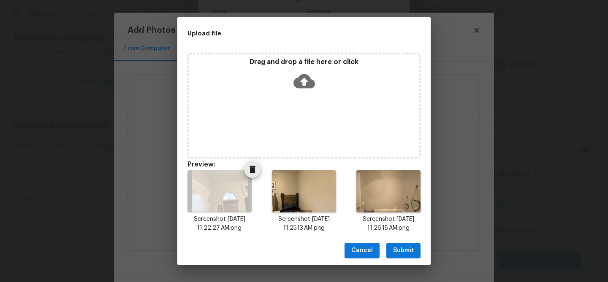
click at [239, 196] on img at bounding box center [219, 192] width 64 height 42
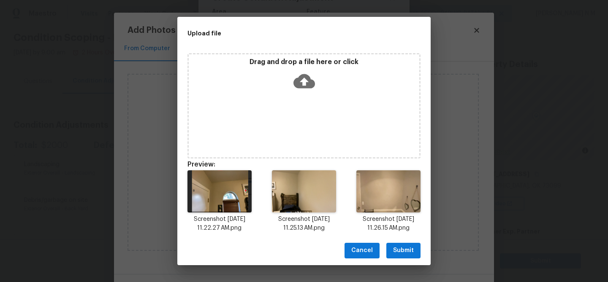
click at [407, 256] on span "Submit" at bounding box center [403, 251] width 21 height 11
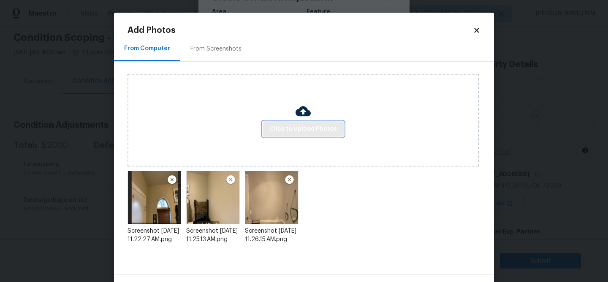
click at [326, 135] on button "Click to Upload Photos" at bounding box center [303, 130] width 81 height 16
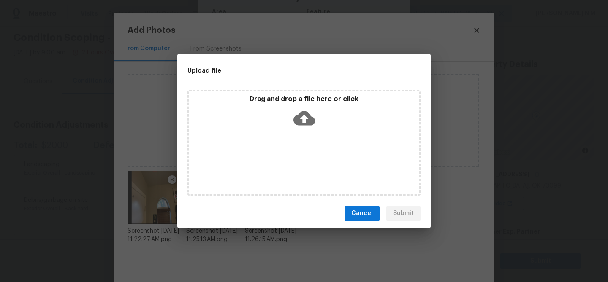
click at [364, 215] on span "Cancel" at bounding box center [362, 214] width 22 height 11
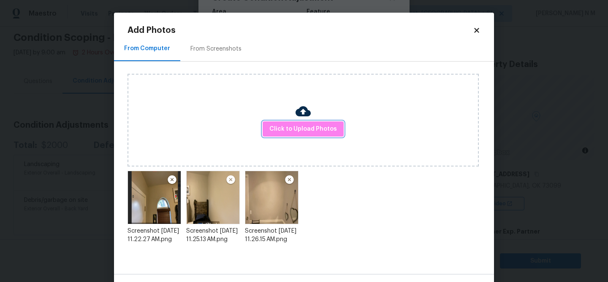
scroll to position [30, 0]
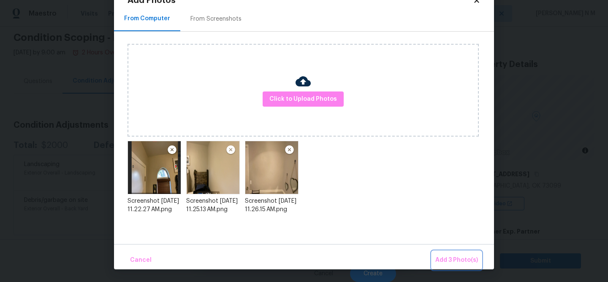
click at [458, 260] on span "Add 3 Photo(s)" at bounding box center [456, 260] width 43 height 11
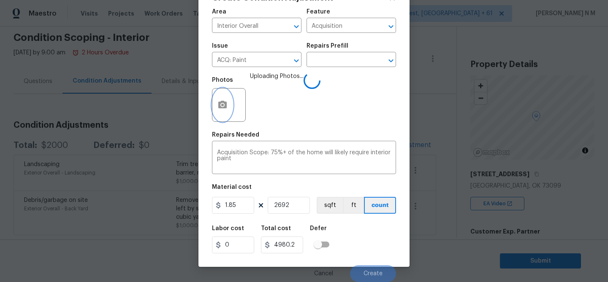
scroll to position [0, 0]
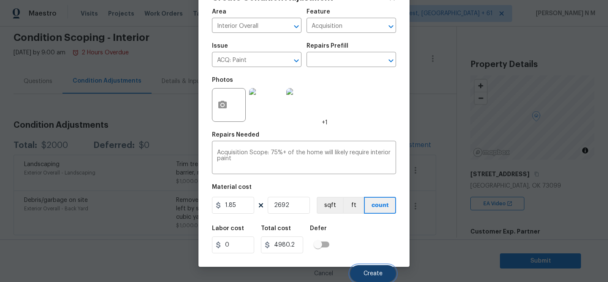
click at [378, 271] on span "Create" at bounding box center [373, 274] width 19 height 6
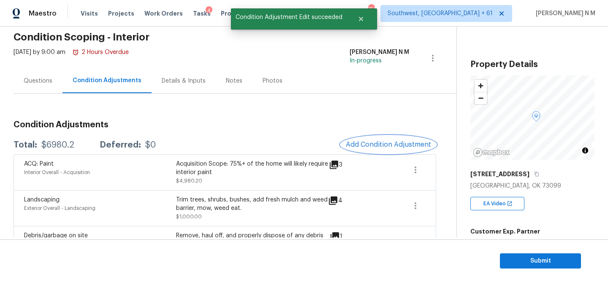
click at [386, 142] on span "Add Condition Adjustment" at bounding box center [388, 145] width 85 height 8
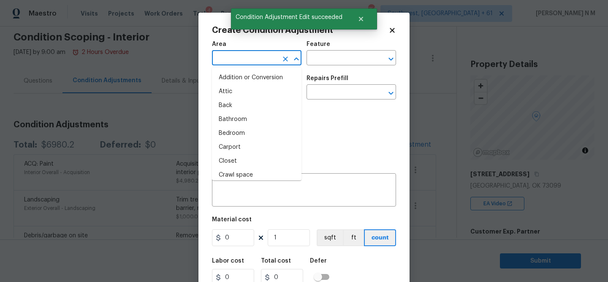
click at [265, 59] on input "text" at bounding box center [245, 58] width 66 height 13
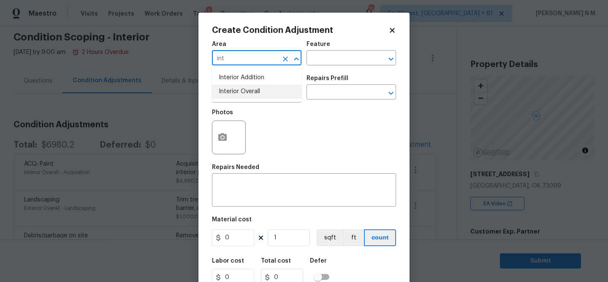
click at [252, 92] on li "Interior Overall" at bounding box center [257, 92] width 90 height 14
type input "Interior Overall"
click at [348, 57] on input "text" at bounding box center [340, 58] width 66 height 13
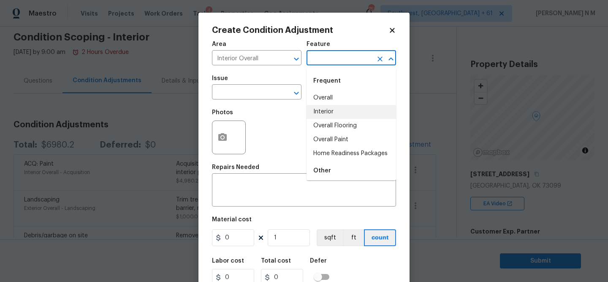
click at [296, 105] on div "Photos" at bounding box center [304, 132] width 184 height 55
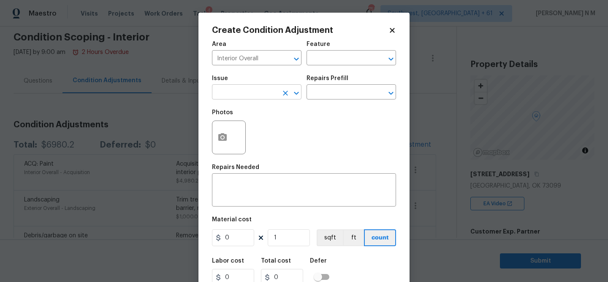
click at [270, 97] on input "text" at bounding box center [245, 93] width 66 height 13
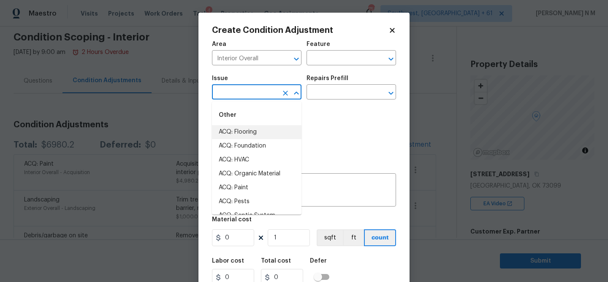
click at [254, 133] on li "ACQ: Flooring" at bounding box center [257, 132] width 90 height 14
type input "ACQ: Flooring"
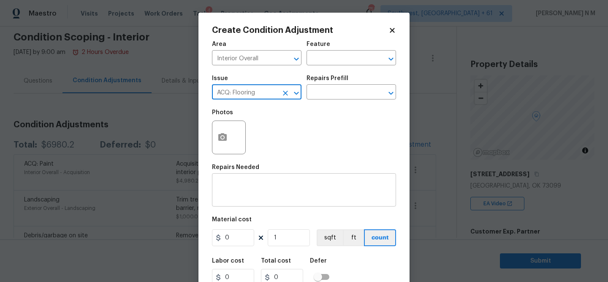
click at [279, 186] on textarea at bounding box center [304, 191] width 174 height 18
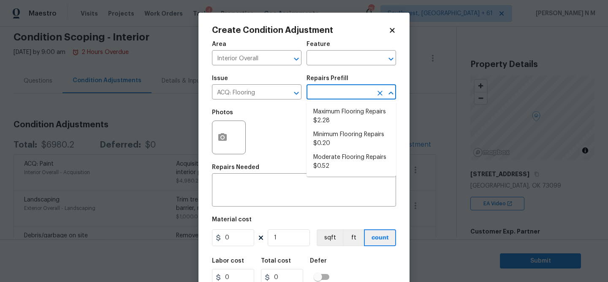
click at [367, 92] on input "text" at bounding box center [340, 93] width 66 height 13
click at [356, 119] on li "Maximum Flooring Repairs $2.28" at bounding box center [352, 116] width 90 height 23
type input "Acquisition"
type textarea "Acquisition Scope: Maximum flooring repairs"
type input "2.28"
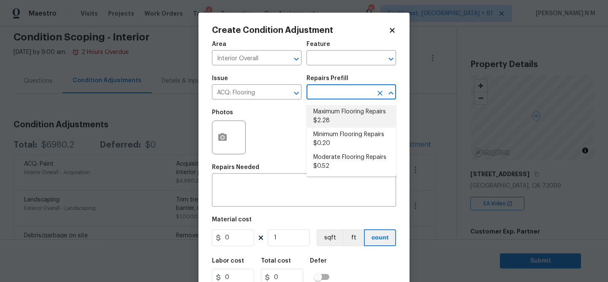
type input "2.28"
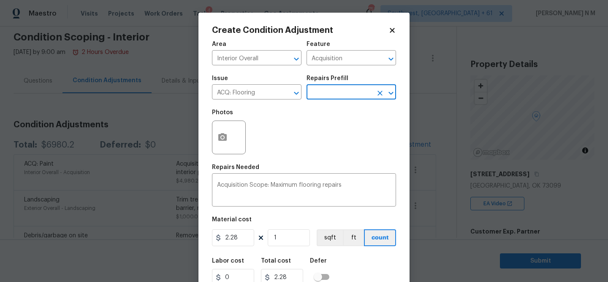
scroll to position [33, 0]
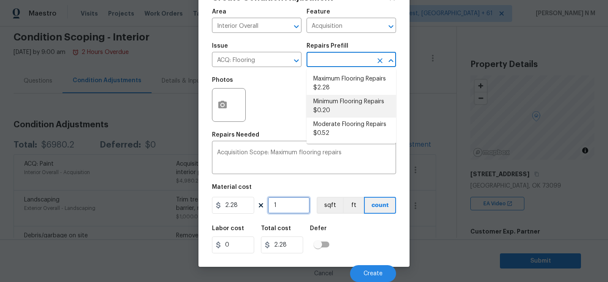
click at [292, 206] on input "1" at bounding box center [289, 205] width 42 height 17
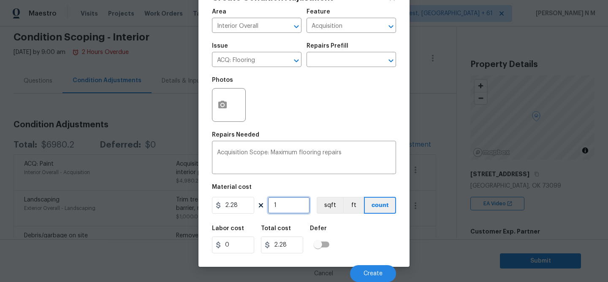
click at [292, 206] on input "1" at bounding box center [289, 205] width 42 height 17
type input "2"
type input "4.56"
type input "26"
type input "59.28"
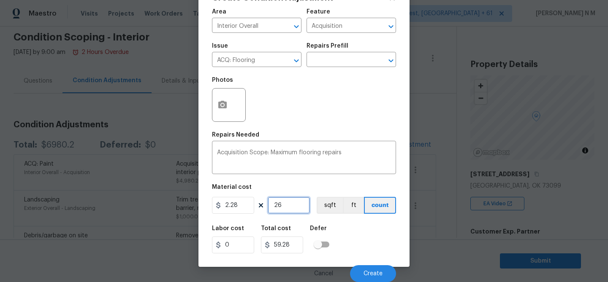
type input "269"
type input "613.32"
type input "2692"
type input "6137.76"
type input "2692"
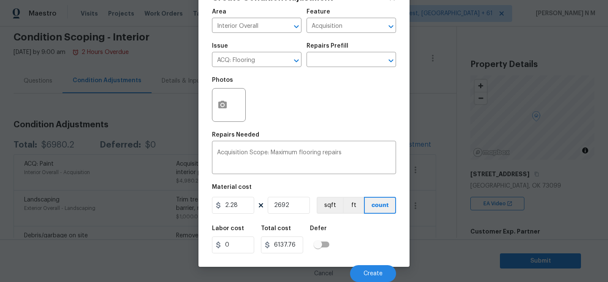
click at [234, 114] on div at bounding box center [229, 105] width 34 height 34
click at [225, 102] on icon "button" at bounding box center [222, 105] width 8 height 8
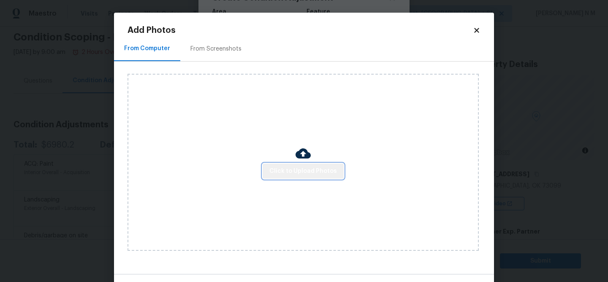
click at [309, 169] on span "Click to Upload Photos" at bounding box center [303, 171] width 68 height 11
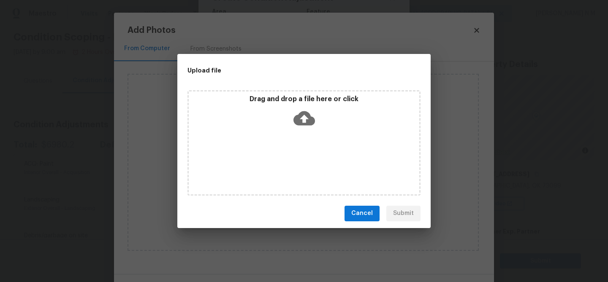
click at [313, 125] on icon at bounding box center [304, 119] width 22 height 22
